Goal: Task Accomplishment & Management: Use online tool/utility

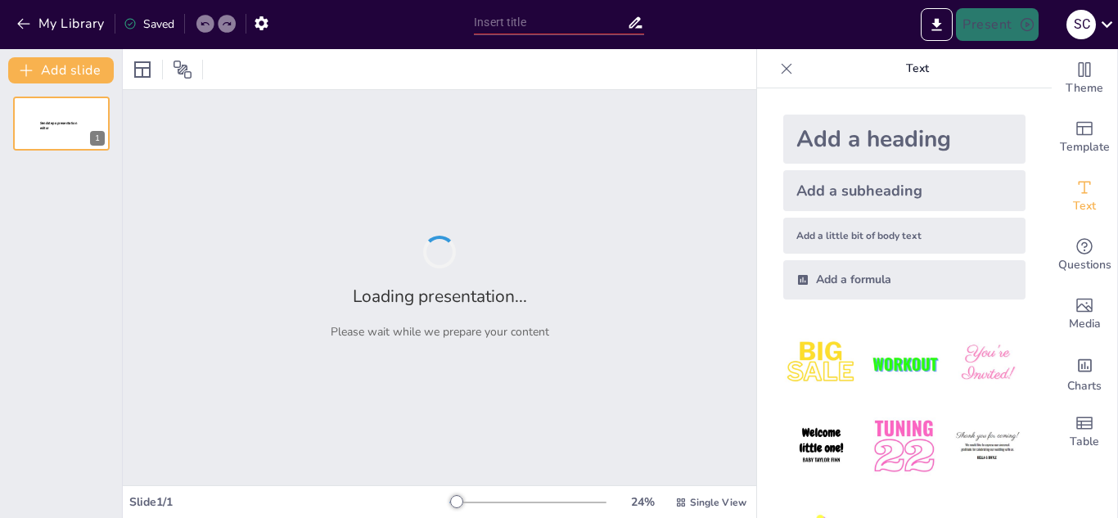
type input "Imported Determinantes_Demograficos_Salud.pptx"
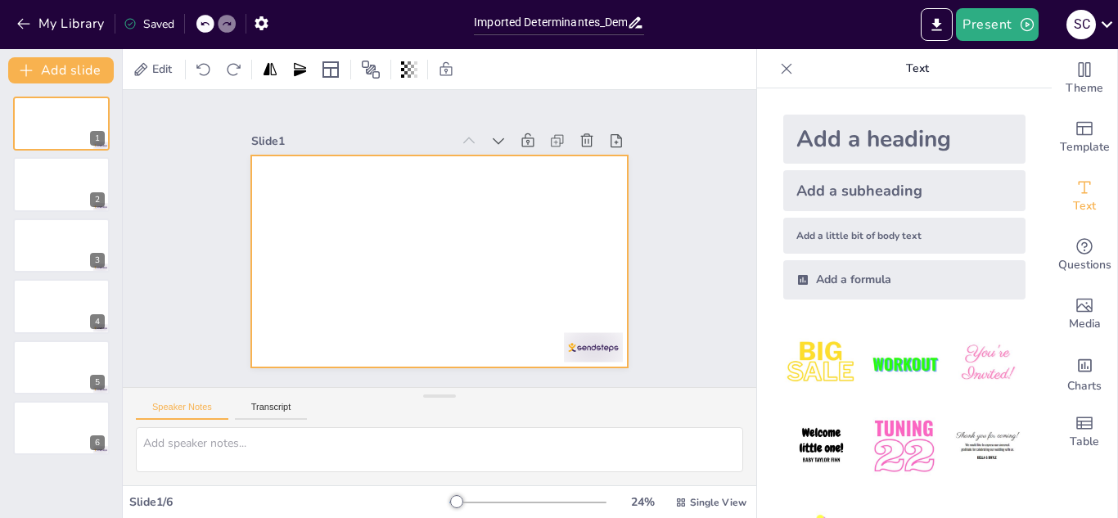
click at [523, 239] on div at bounding box center [439, 261] width 376 height 212
click at [295, 214] on div at bounding box center [439, 261] width 376 height 212
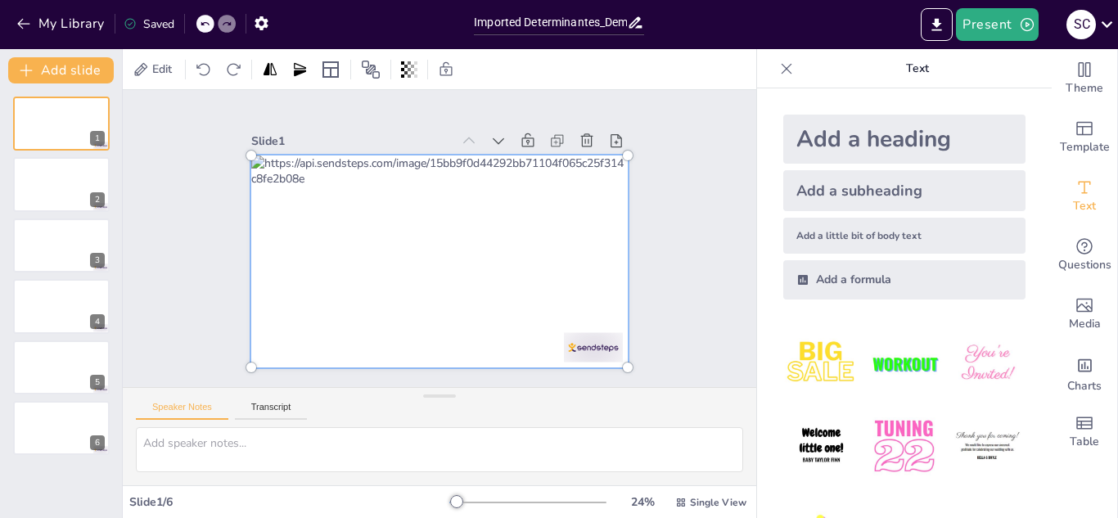
click at [587, 202] on div at bounding box center [439, 262] width 396 height 232
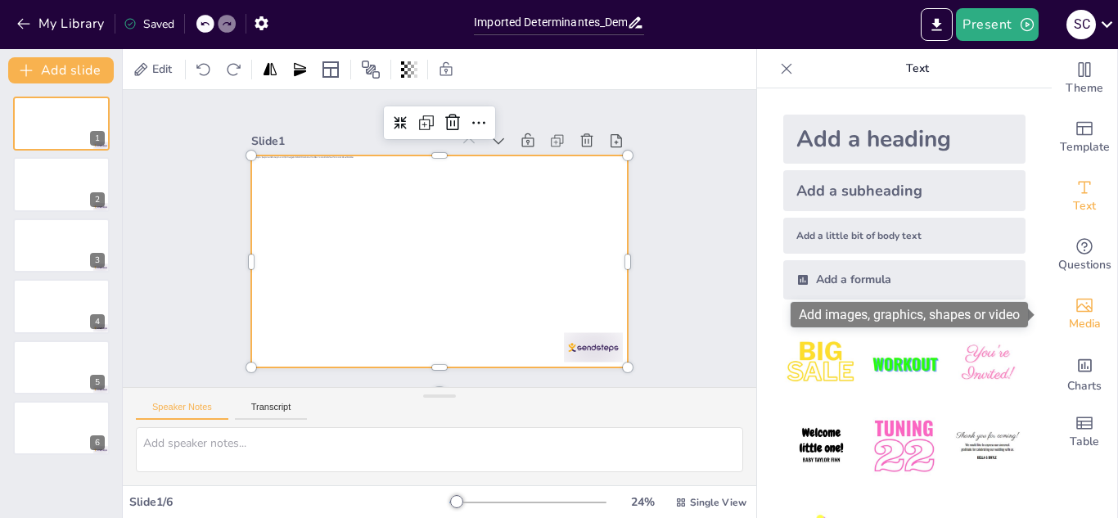
click at [1097, 313] on div "Media" at bounding box center [1084, 314] width 65 height 59
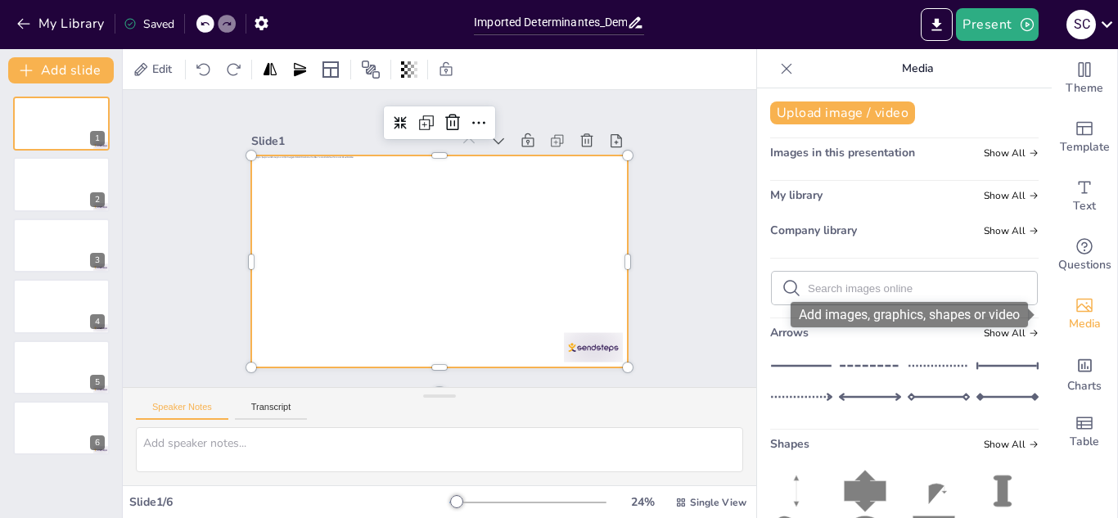
click at [1087, 313] on div "Media" at bounding box center [1084, 314] width 65 height 59
click at [1074, 316] on span "Media" at bounding box center [1085, 324] width 32 height 18
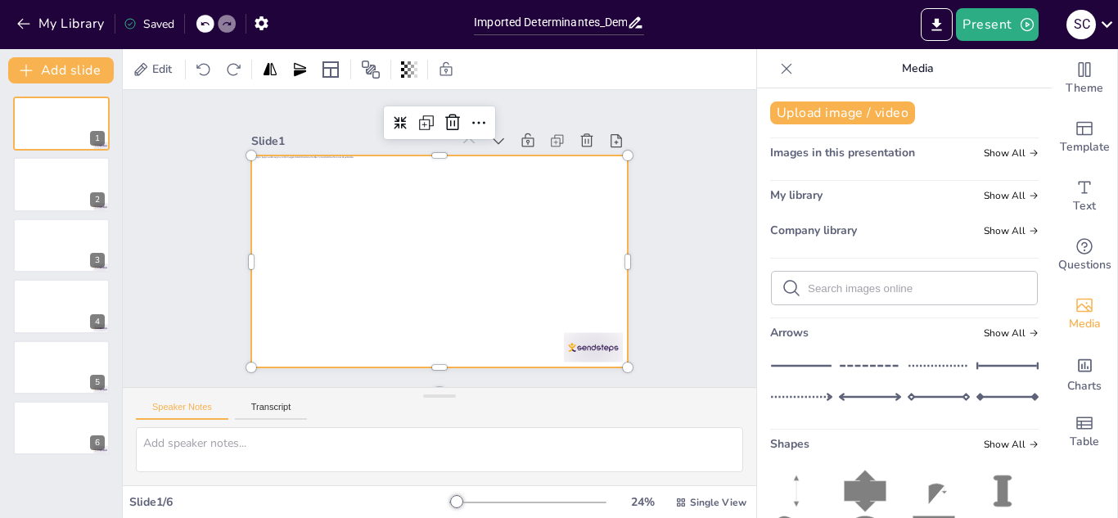
click at [858, 488] on icon at bounding box center [865, 491] width 42 height 42
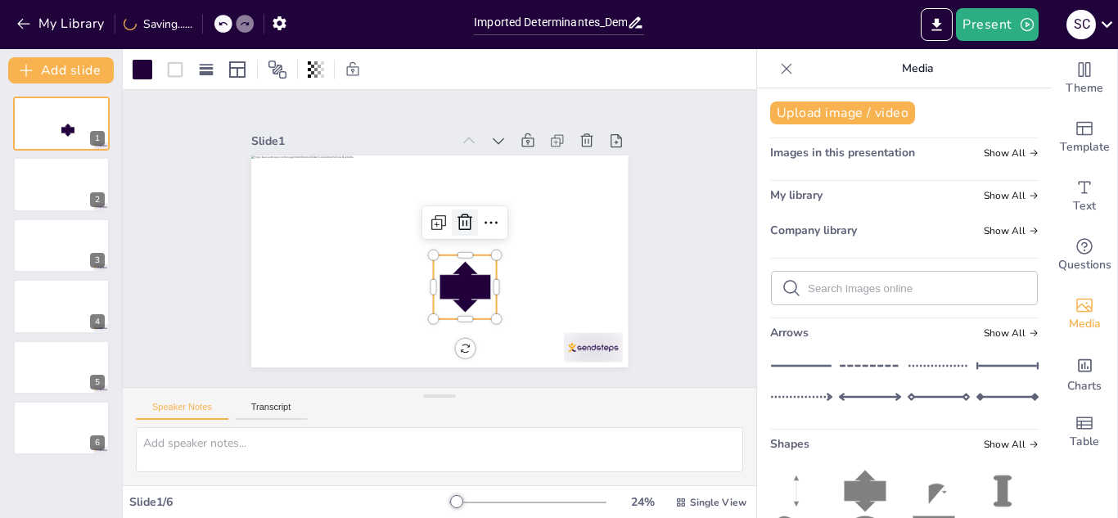
click at [458, 223] on icon at bounding box center [466, 224] width 16 height 17
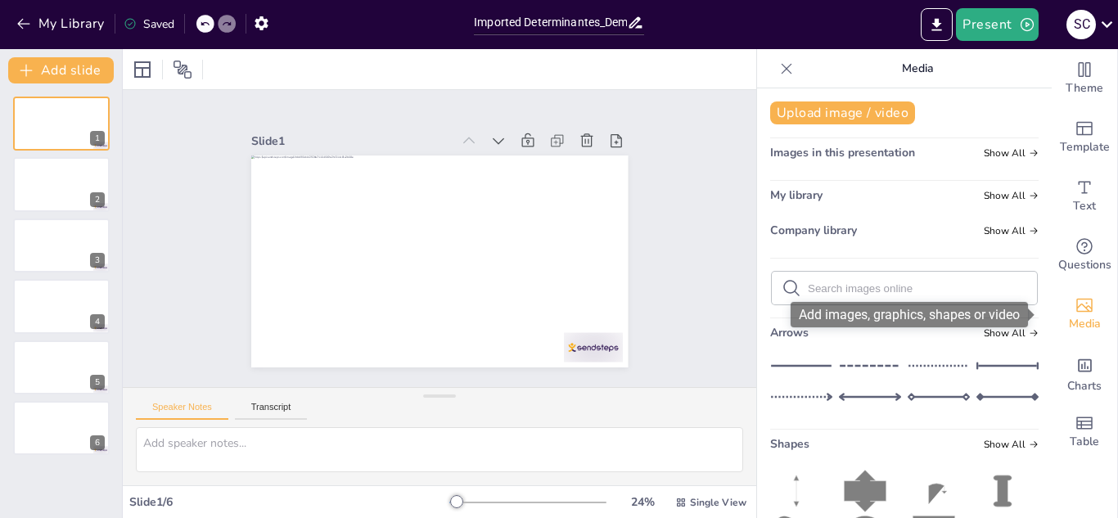
click at [1089, 313] on div "Media" at bounding box center [1084, 314] width 65 height 59
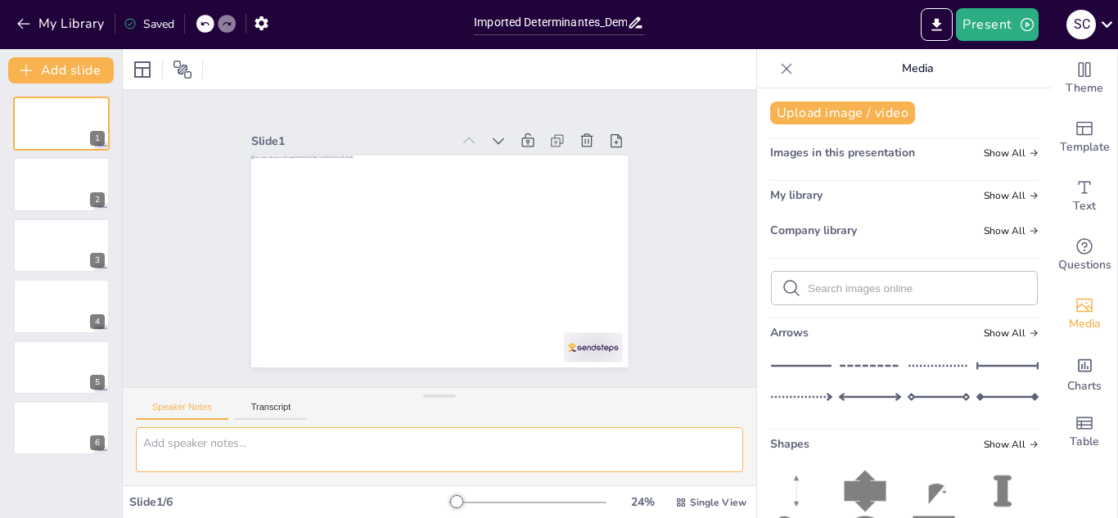
click at [333, 445] on textarea at bounding box center [439, 449] width 607 height 45
click at [286, 416] on button "Transcript" at bounding box center [271, 411] width 73 height 18
click at [214, 417] on button "Speaker Notes" at bounding box center [182, 411] width 92 height 18
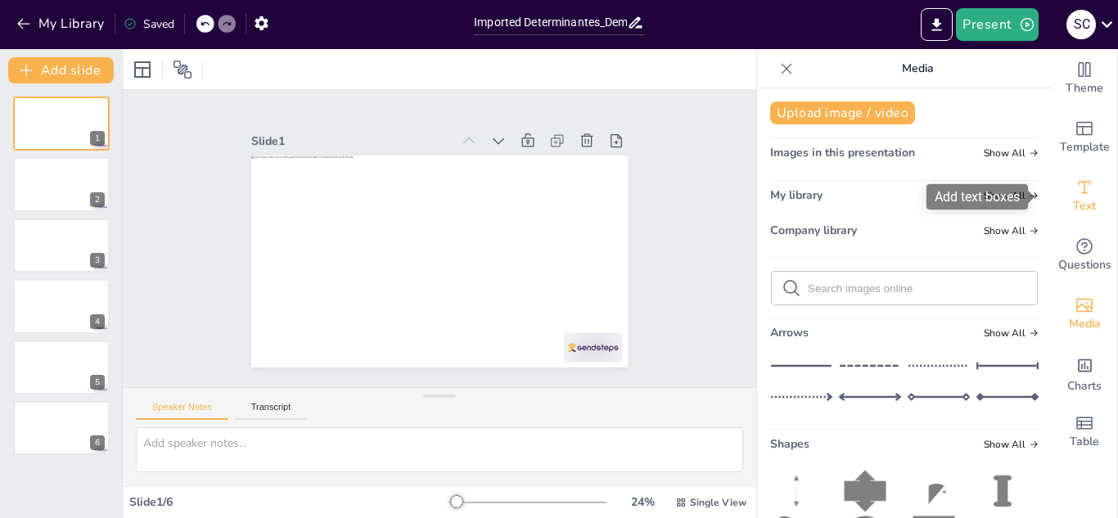
click at [1075, 190] on icon "Add text boxes" at bounding box center [1085, 188] width 20 height 20
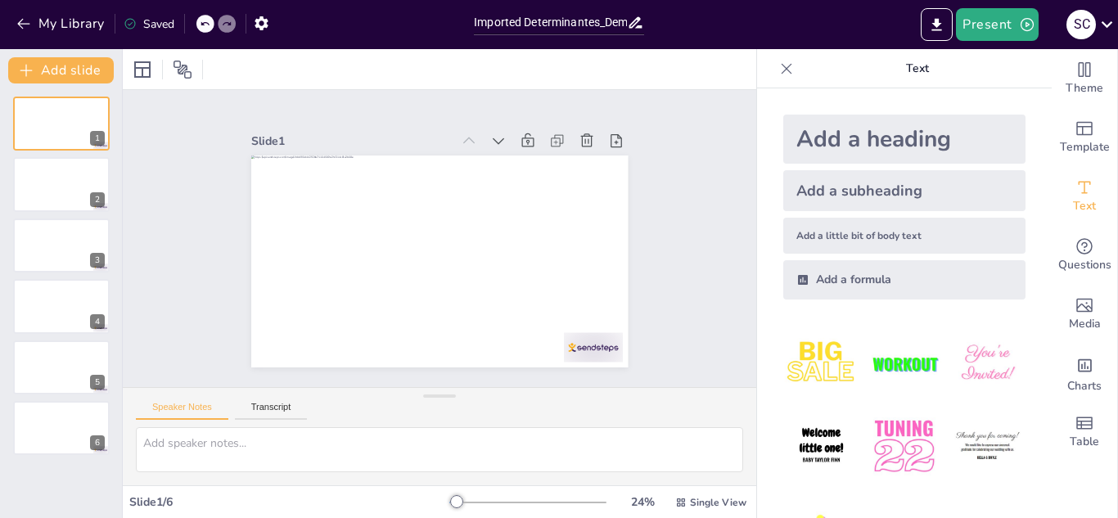
click at [899, 150] on div "Add a heading" at bounding box center [904, 139] width 242 height 49
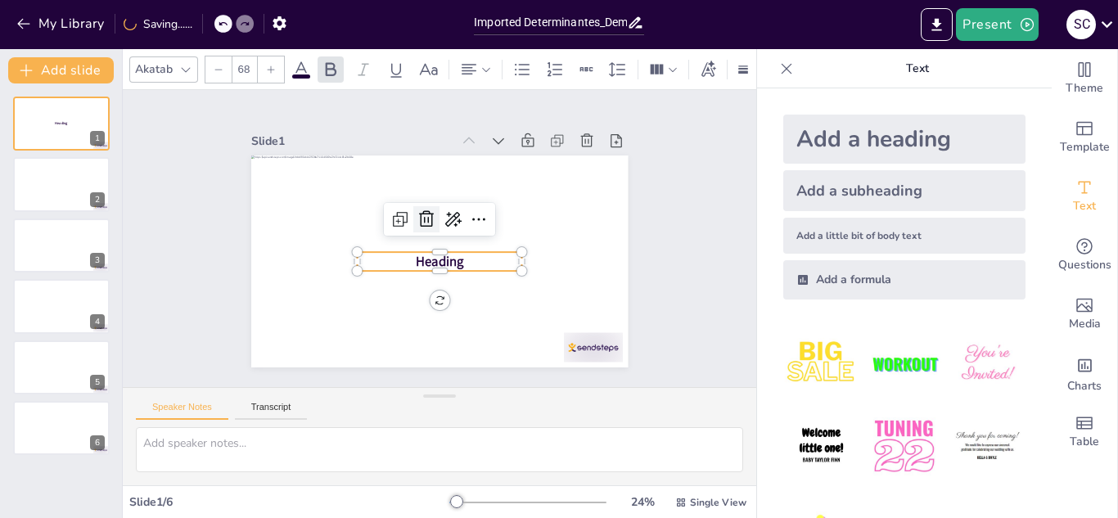
click at [417, 213] on icon at bounding box center [427, 220] width 20 height 20
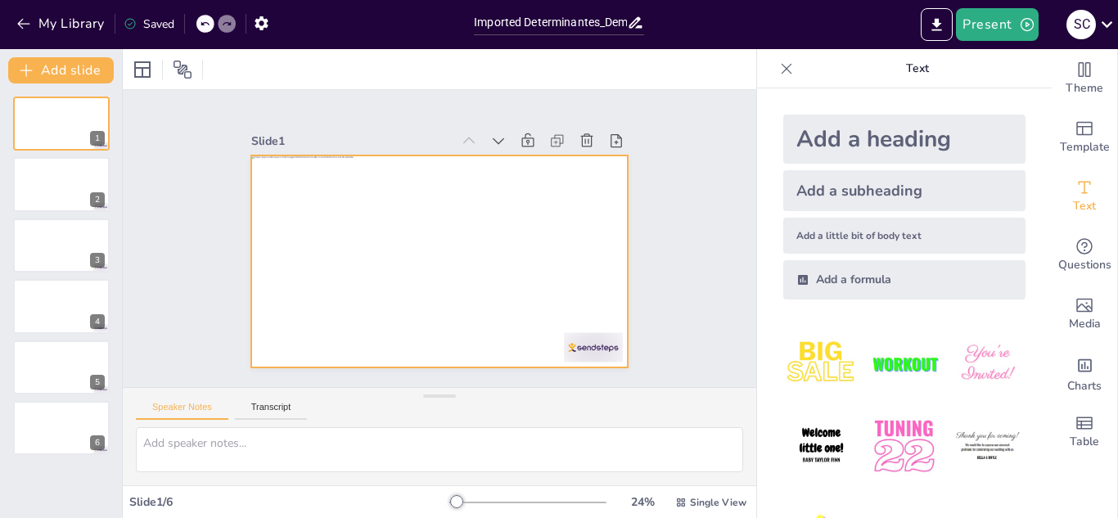
click at [341, 232] on div at bounding box center [439, 261] width 376 height 212
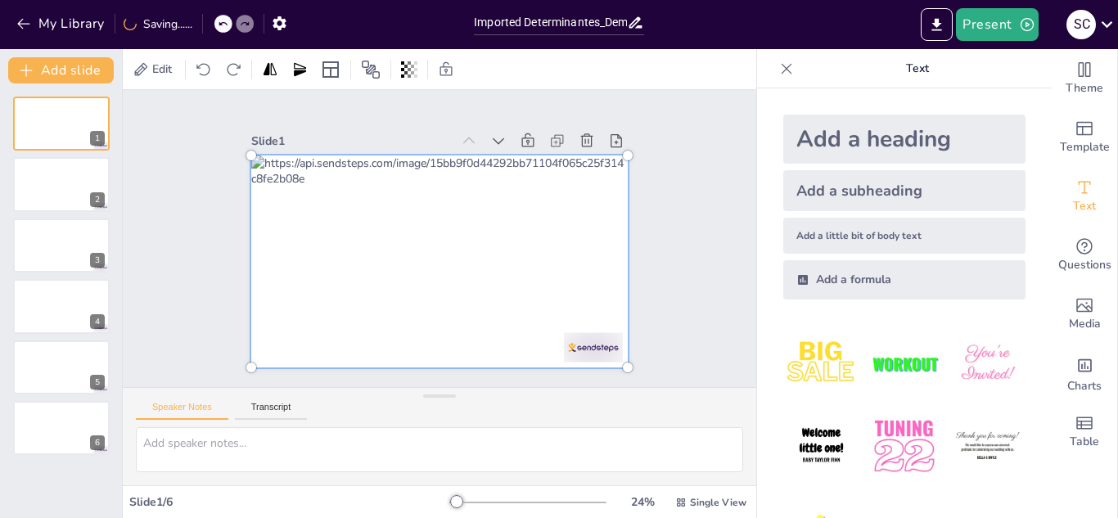
click at [318, 225] on div at bounding box center [439, 262] width 396 height 232
click at [398, 274] on div at bounding box center [439, 262] width 396 height 232
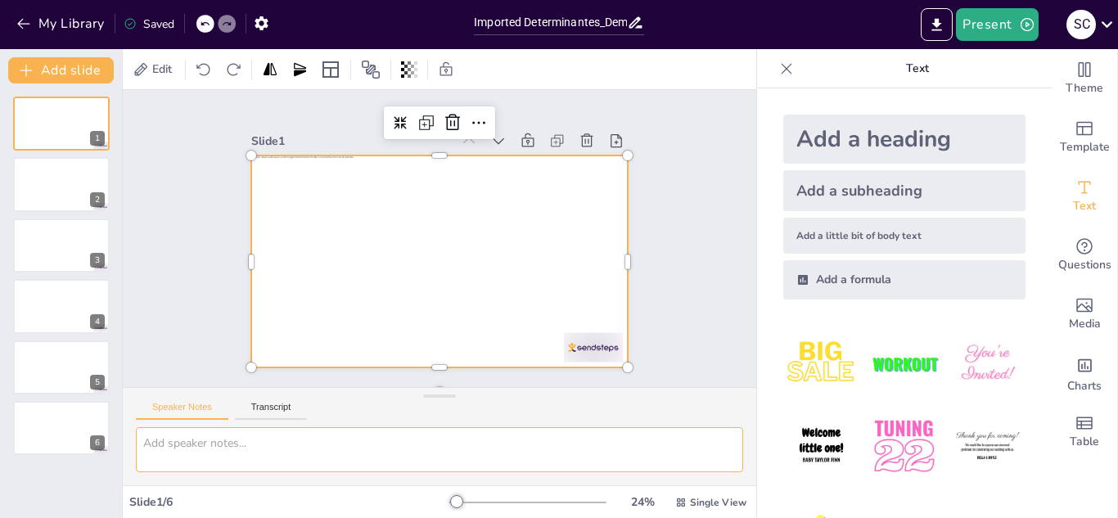
click at [295, 438] on textarea at bounding box center [439, 449] width 607 height 45
type textarea "n"
click at [142, 62] on icon at bounding box center [141, 69] width 16 height 16
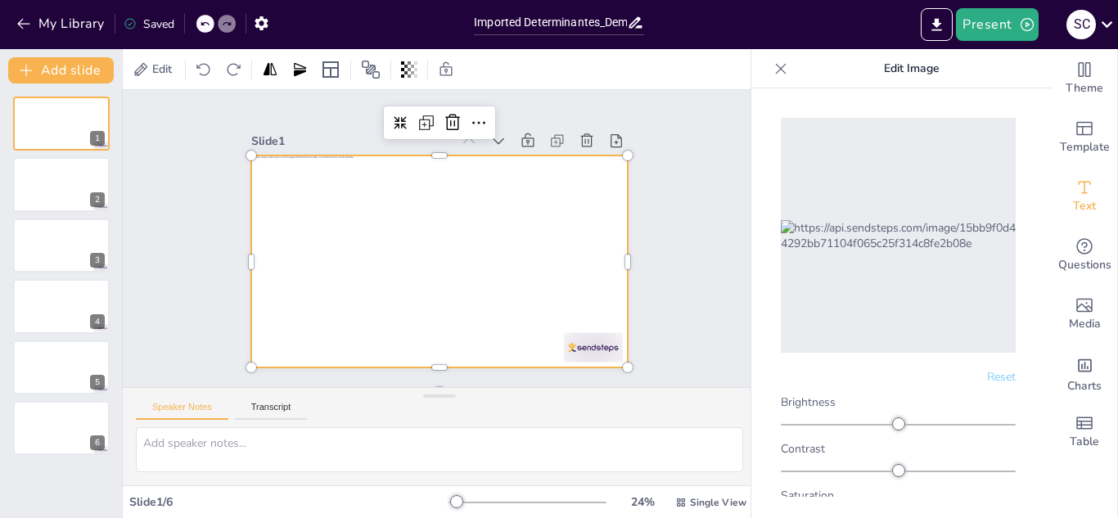
click at [908, 228] on img at bounding box center [898, 235] width 235 height 31
click at [879, 220] on img at bounding box center [898, 235] width 235 height 31
drag, startPoint x: 879, startPoint y: 210, endPoint x: 836, endPoint y: 318, distance: 115.3
click at [836, 318] on div at bounding box center [898, 235] width 235 height 235
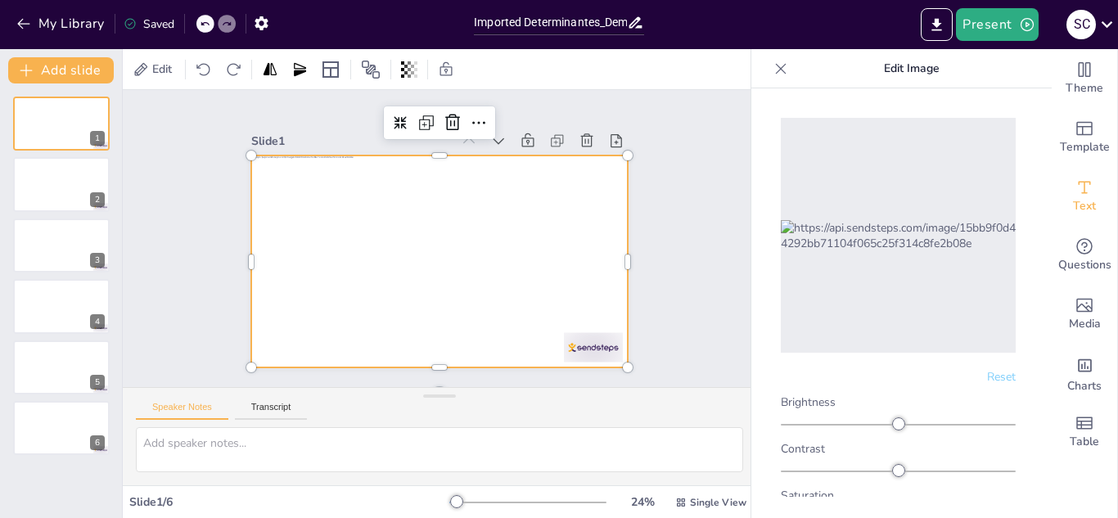
click at [836, 318] on div at bounding box center [898, 235] width 235 height 235
drag, startPoint x: 892, startPoint y: 407, endPoint x: 895, endPoint y: 419, distance: 12.7
click at [895, 418] on div at bounding box center [900, 423] width 13 height 13
drag, startPoint x: 890, startPoint y: 457, endPoint x: 897, endPoint y: 462, distance: 8.7
click at [897, 464] on div at bounding box center [902, 470] width 13 height 13
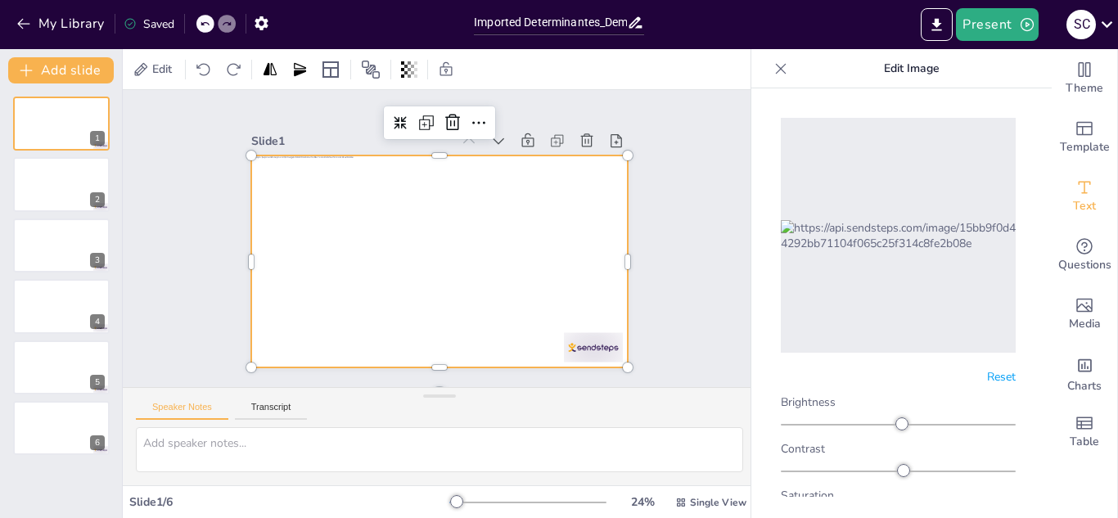
click at [918, 229] on img at bounding box center [898, 235] width 235 height 31
click at [913, 128] on div at bounding box center [898, 235] width 235 height 235
click at [175, 71] on span "Edit" at bounding box center [162, 69] width 26 height 16
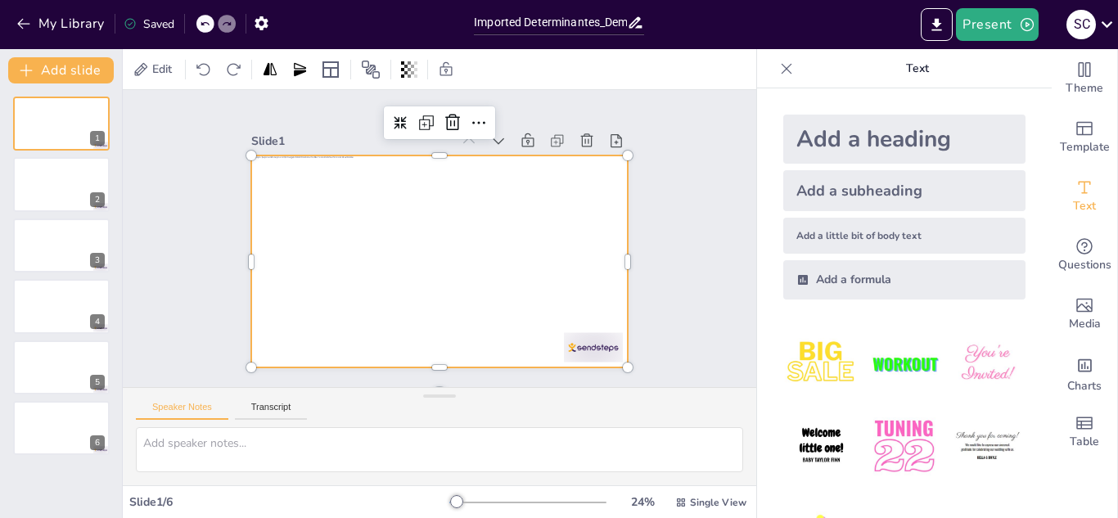
click at [898, 361] on img at bounding box center [904, 364] width 76 height 76
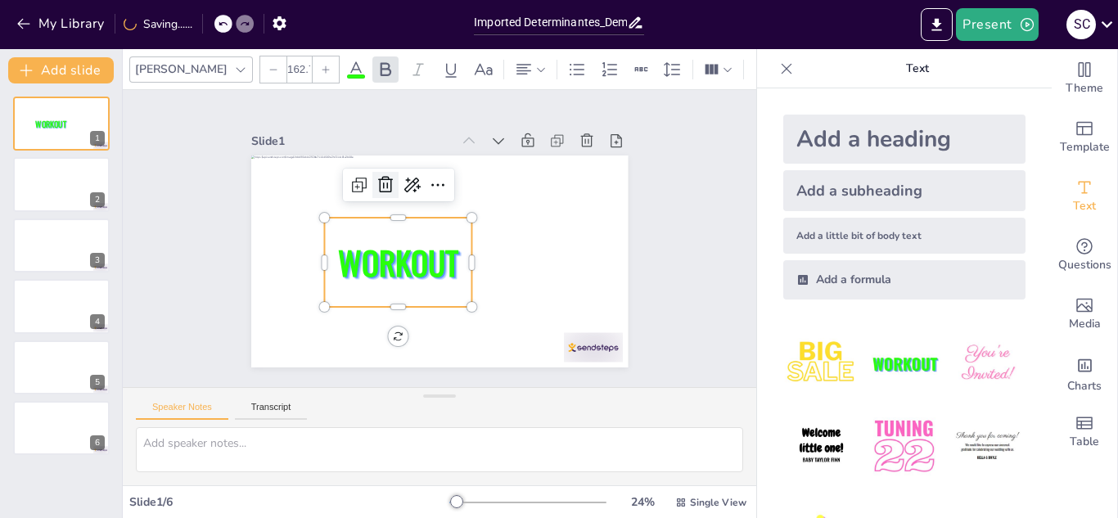
click at [376, 175] on icon at bounding box center [386, 185] width 20 height 20
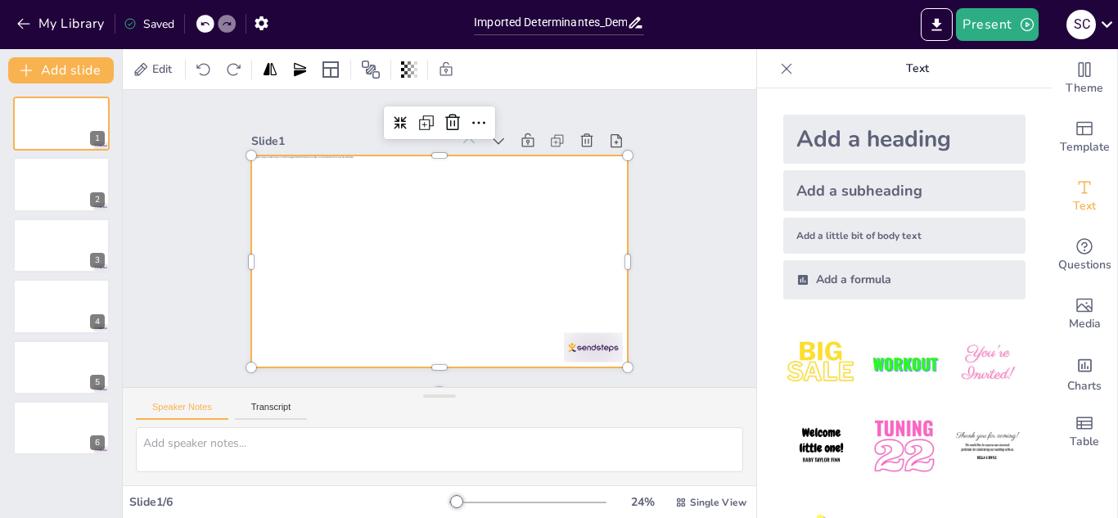
click at [502, 234] on div at bounding box center [439, 261] width 376 height 212
click at [469, 113] on icon at bounding box center [479, 123] width 20 height 20
click at [408, 177] on div at bounding box center [439, 261] width 376 height 212
click at [75, 191] on div at bounding box center [61, 185] width 98 height 56
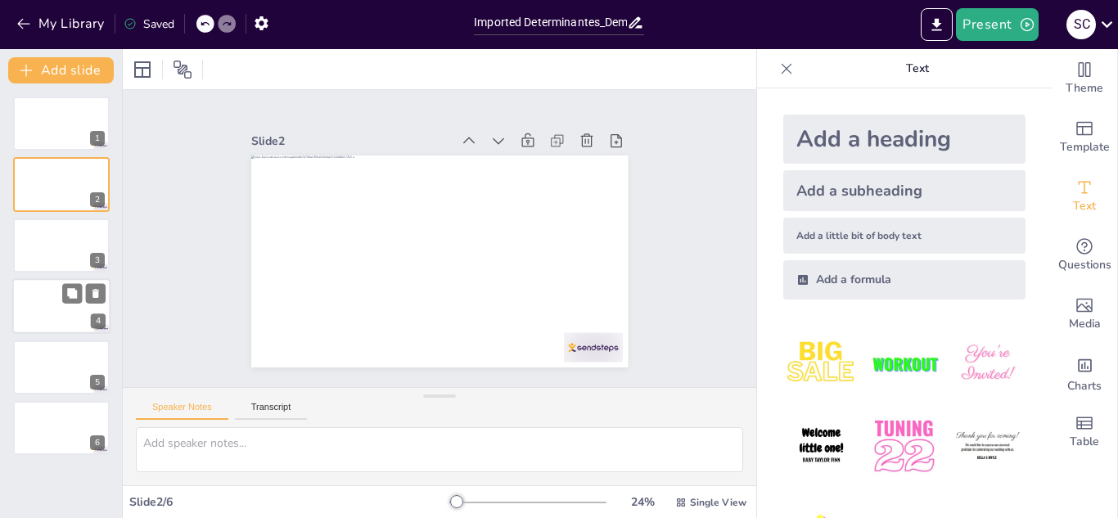
click at [85, 304] on div at bounding box center [61, 306] width 98 height 56
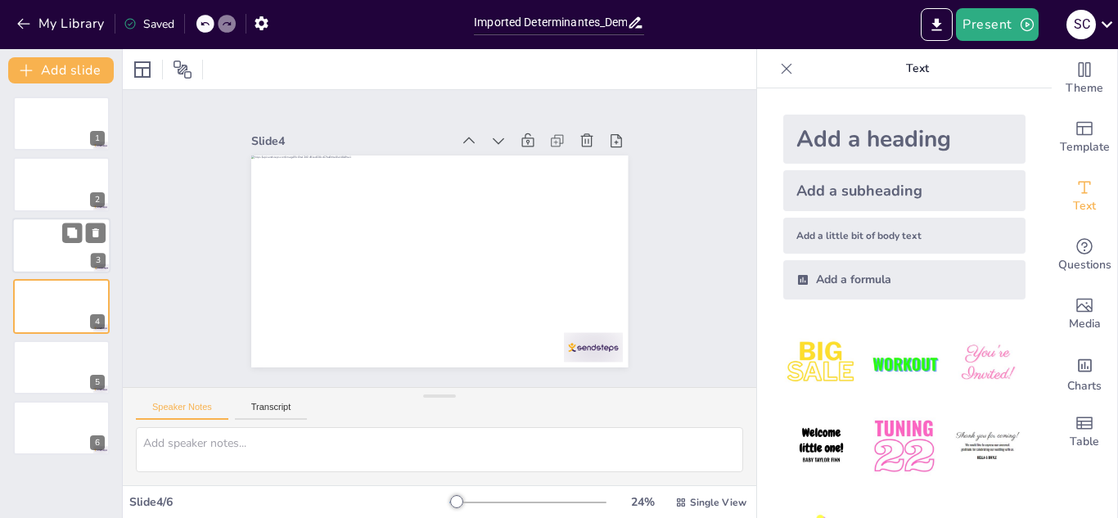
click at [58, 247] on div at bounding box center [61, 246] width 98 height 56
click at [59, 289] on div at bounding box center [61, 306] width 98 height 56
click at [56, 184] on div at bounding box center [61, 185] width 98 height 56
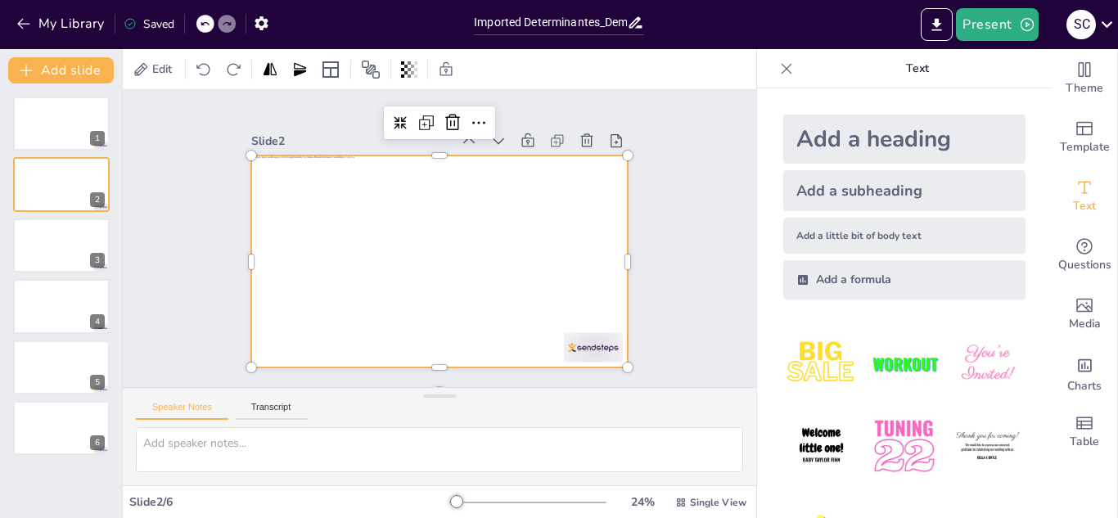
click at [379, 212] on div at bounding box center [439, 261] width 376 height 212
click at [520, 135] on icon at bounding box center [528, 141] width 16 height 16
click at [43, 145] on div at bounding box center [61, 124] width 98 height 56
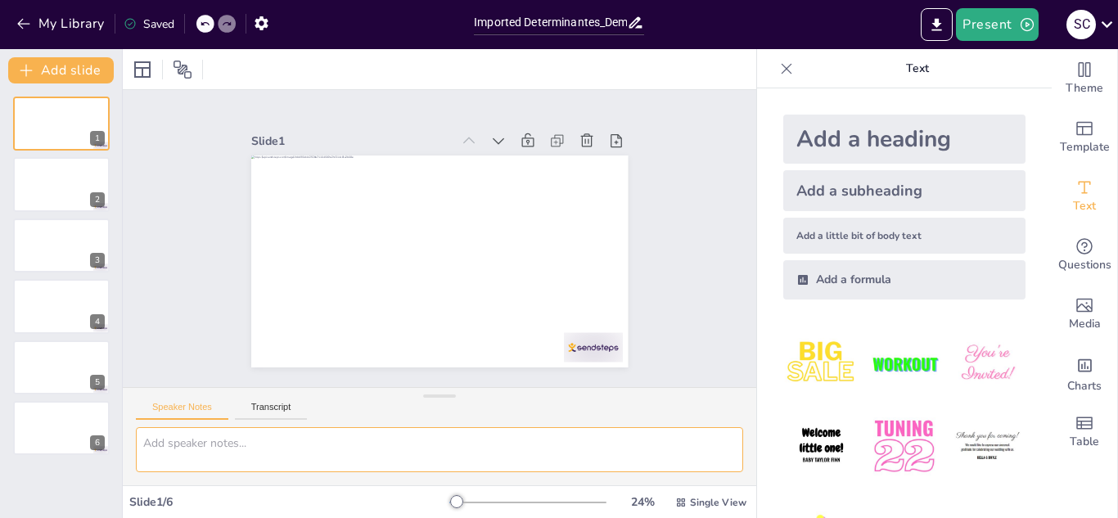
click at [222, 435] on textarea at bounding box center [439, 449] width 607 height 45
click at [426, 457] on textarea "has presentacion con movimiento" at bounding box center [439, 449] width 607 height 45
click at [198, 444] on textarea "has presentacion con movimiento" at bounding box center [439, 449] width 607 height 45
click at [340, 443] on textarea "has presentación con movimiento" at bounding box center [439, 449] width 607 height 45
type textarea "h"
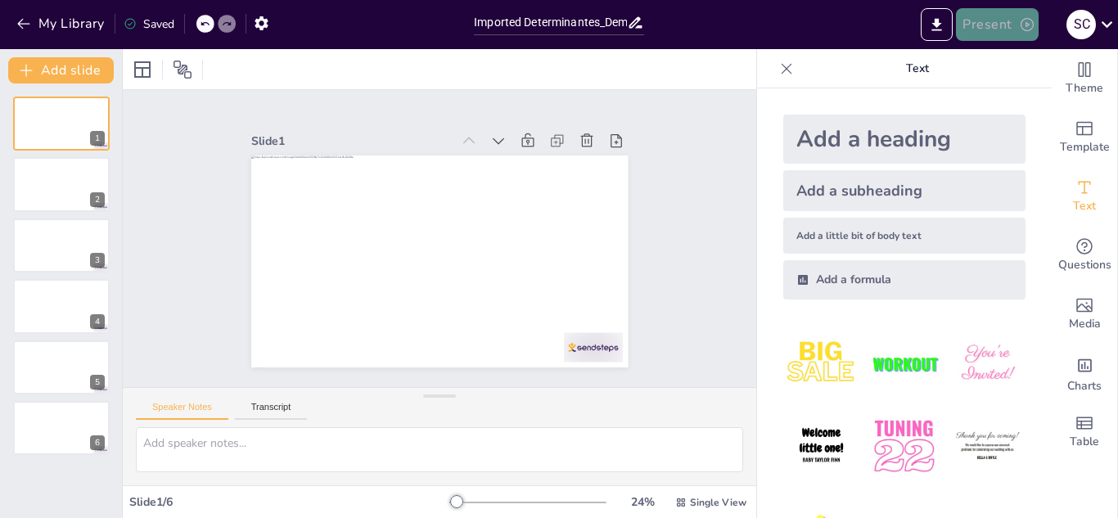
click at [1021, 18] on icon "button" at bounding box center [1027, 24] width 16 height 16
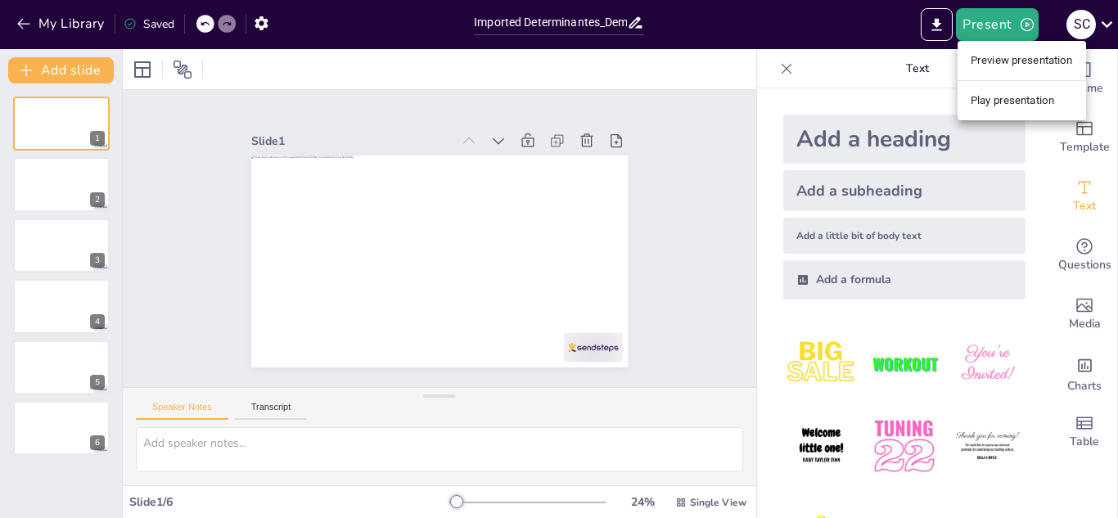
click at [1034, 65] on li "Preview presentation" at bounding box center [1021, 60] width 128 height 26
